Goal: Information Seeking & Learning: Learn about a topic

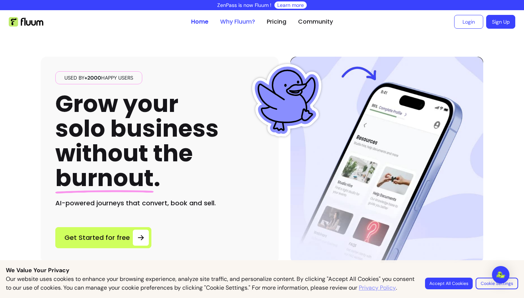
click at [239, 20] on link "Why Fluum?" at bounding box center [237, 21] width 35 height 9
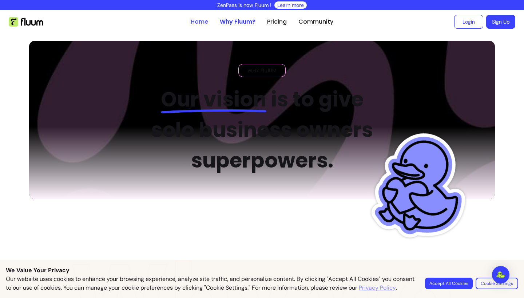
click at [203, 23] on link "Home" at bounding box center [199, 21] width 17 height 9
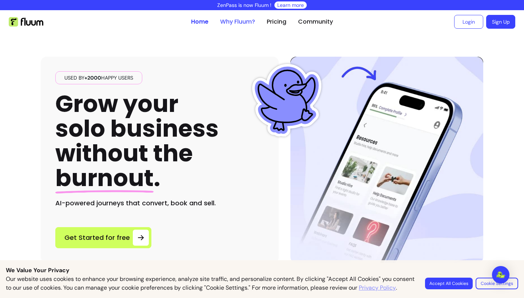
drag, startPoint x: 242, startPoint y: 23, endPoint x: 241, endPoint y: 19, distance: 3.7
click at [242, 22] on link "Why Fluum?" at bounding box center [237, 21] width 35 height 9
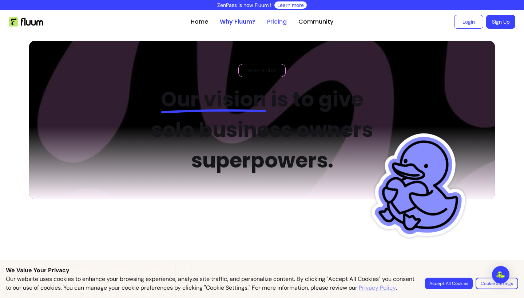
click at [277, 25] on link "Pricing" at bounding box center [277, 21] width 20 height 9
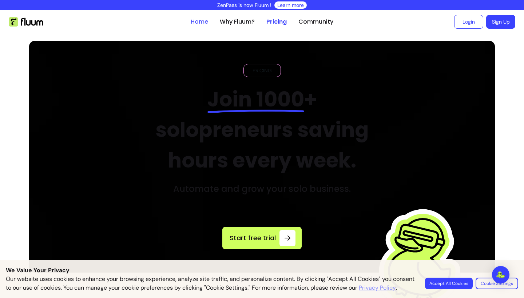
click at [194, 23] on link "Home" at bounding box center [199, 21] width 17 height 9
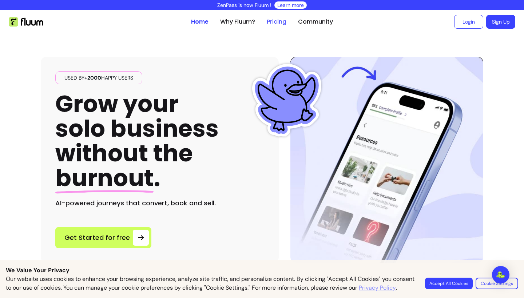
click at [279, 23] on link "Pricing" at bounding box center [277, 21] width 20 height 9
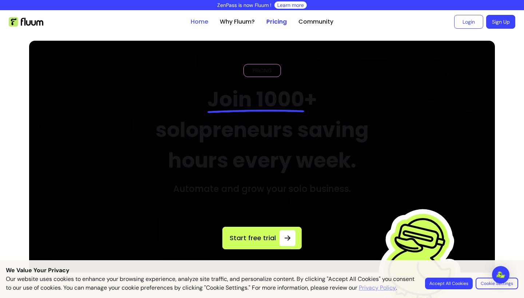
click at [201, 23] on link "Home" at bounding box center [199, 21] width 17 height 9
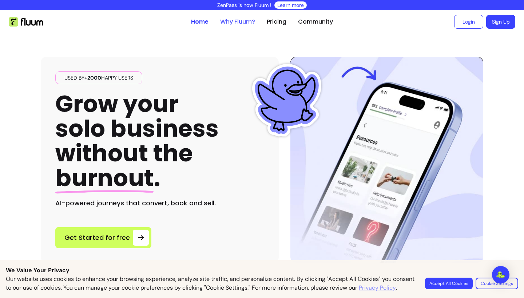
click at [231, 24] on link "Why Fluum?" at bounding box center [237, 21] width 35 height 9
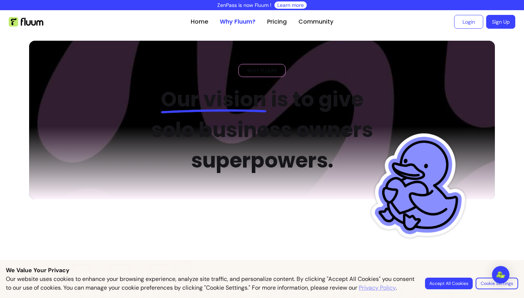
click at [275, 15] on ul "Home Why Fluum? Pricing Community" at bounding box center [262, 21] width 143 height 23
click at [278, 24] on link "Pricing" at bounding box center [277, 21] width 20 height 9
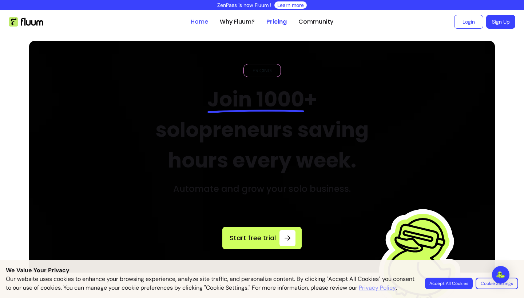
click at [199, 21] on link "Home" at bounding box center [199, 21] width 17 height 9
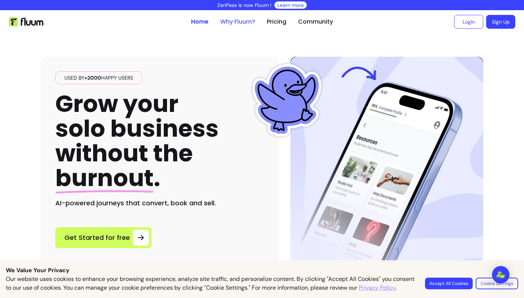
drag, startPoint x: 228, startPoint y: 23, endPoint x: 225, endPoint y: 20, distance: 4.4
click at [227, 22] on link "Why Fluum?" at bounding box center [237, 21] width 35 height 9
